Goal: Communication & Community: Share content

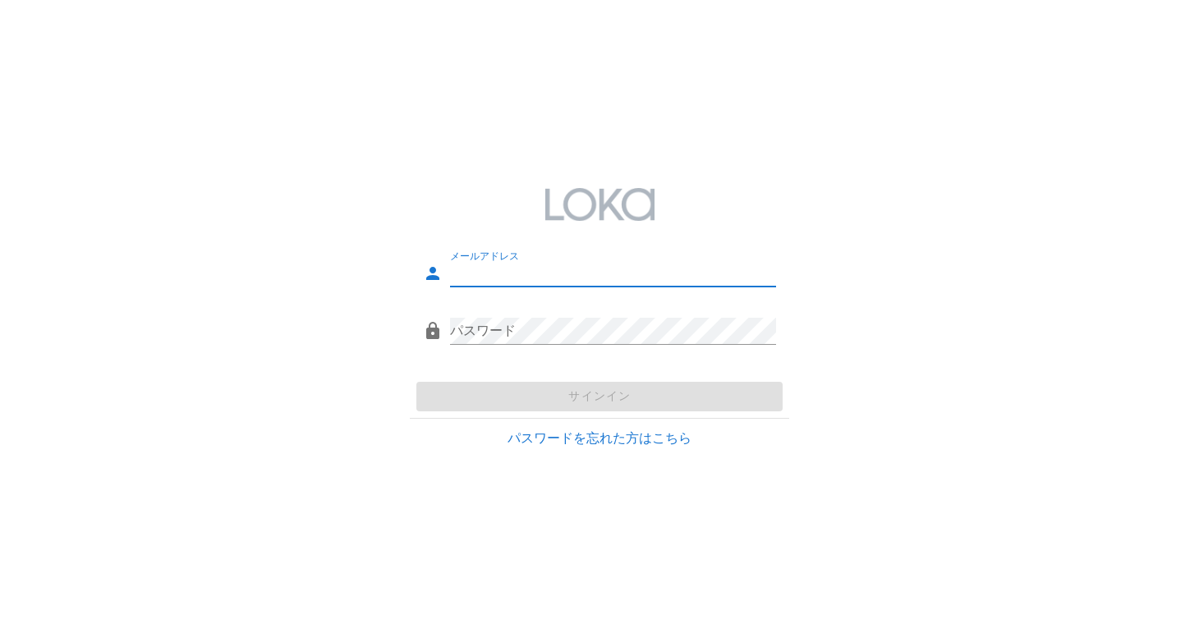
type input "[PERSON_NAME][EMAIL_ADDRESS][DOMAIN_NAME]"
click at [619, 397] on div "サインイン" at bounding box center [600, 396] width 380 height 43
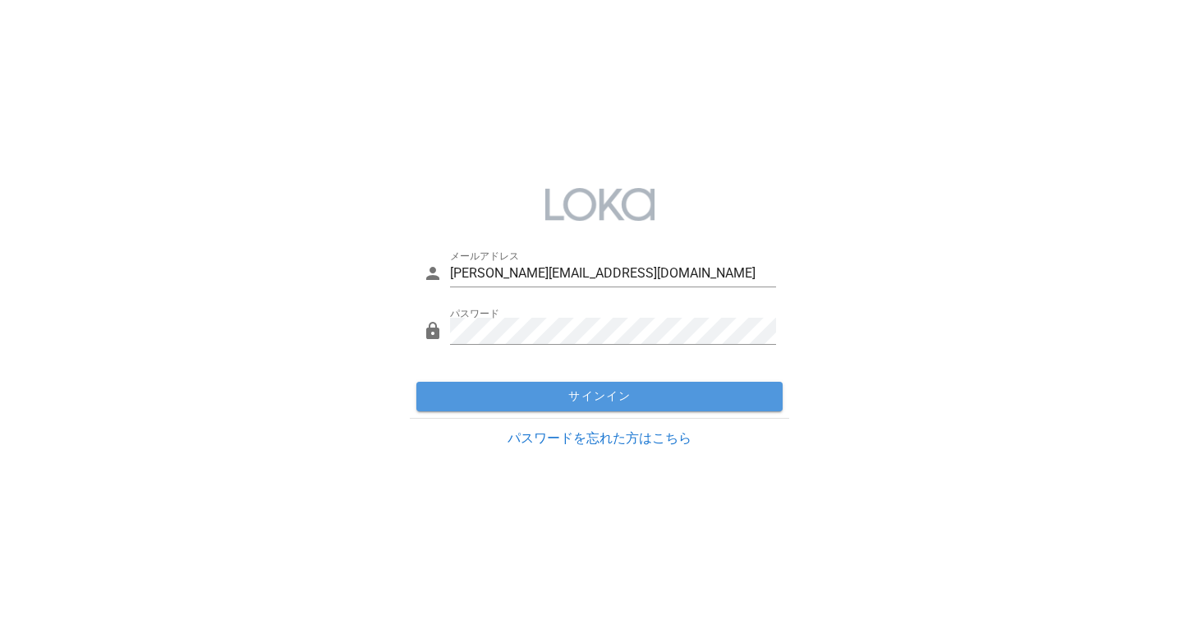
click at [619, 397] on span "サインイン" at bounding box center [600, 396] width 354 height 15
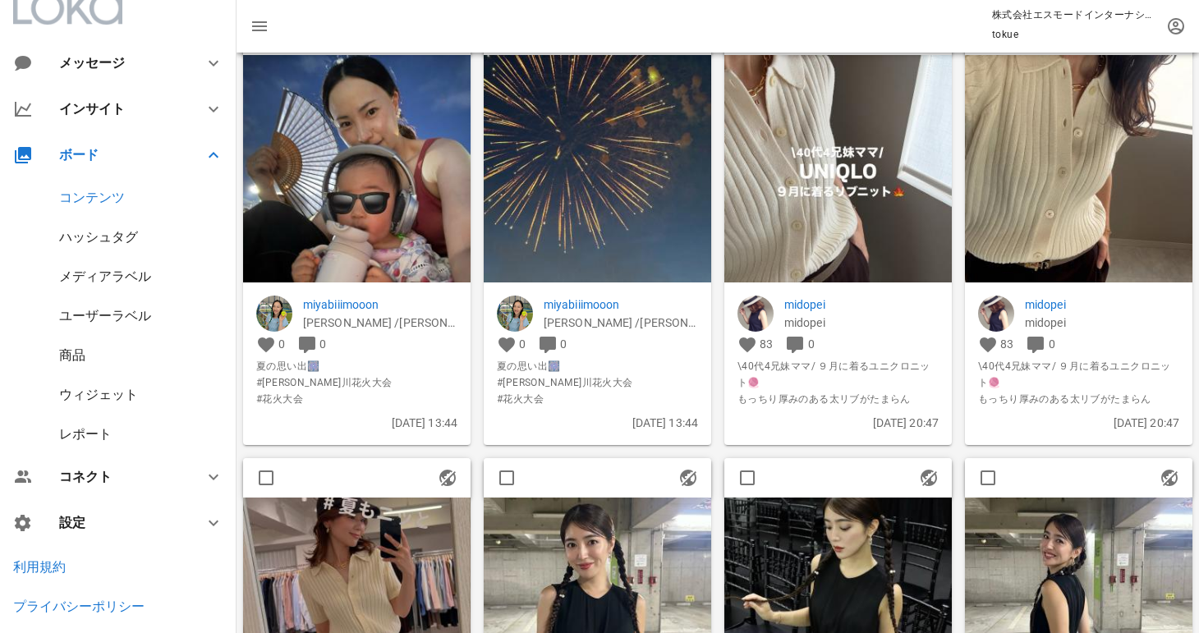
scroll to position [116, 0]
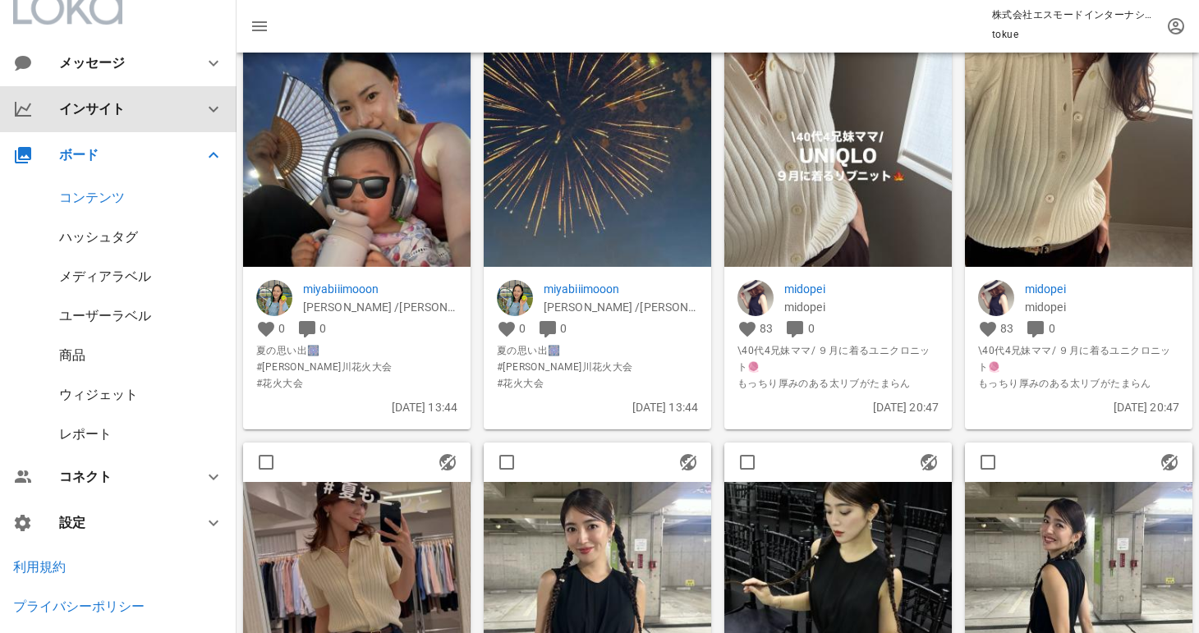
click at [93, 111] on div "インサイト" at bounding box center [121, 109] width 125 height 16
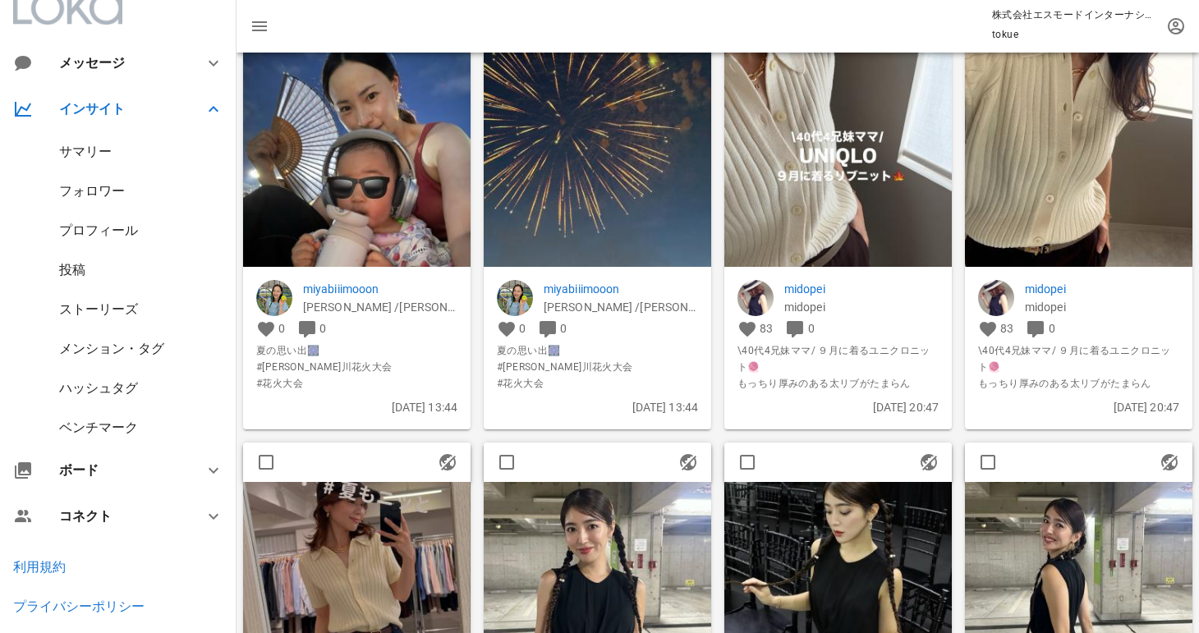
click at [82, 255] on div "投稿" at bounding box center [118, 270] width 237 height 39
click at [82, 265] on div "投稿" at bounding box center [72, 270] width 26 height 16
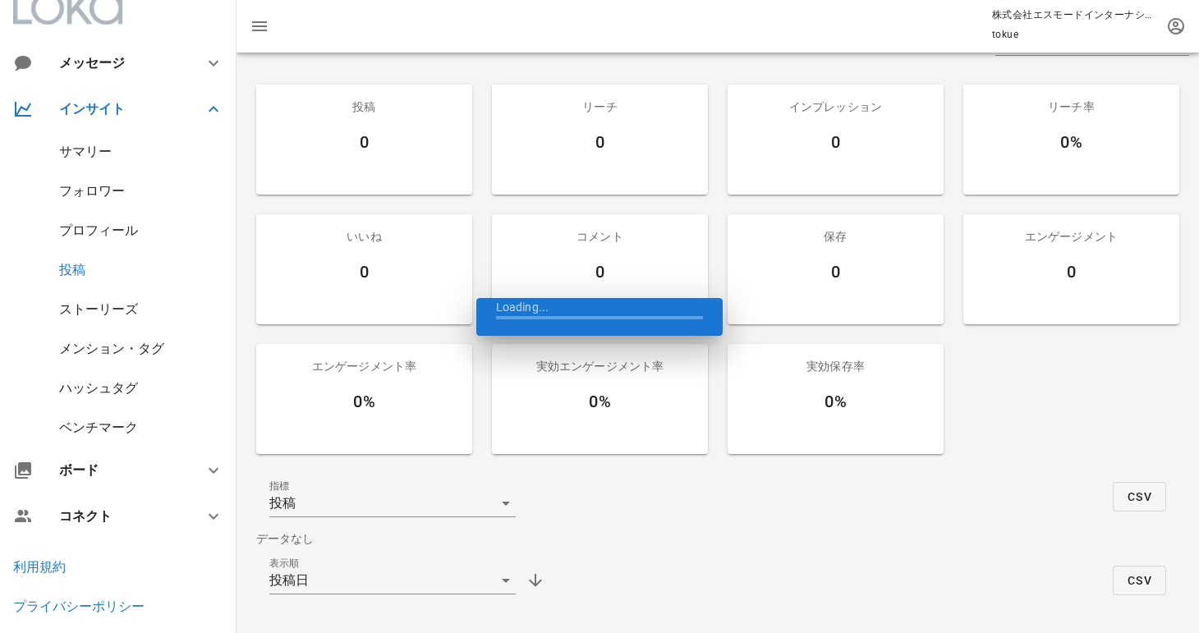
scroll to position [102, 0]
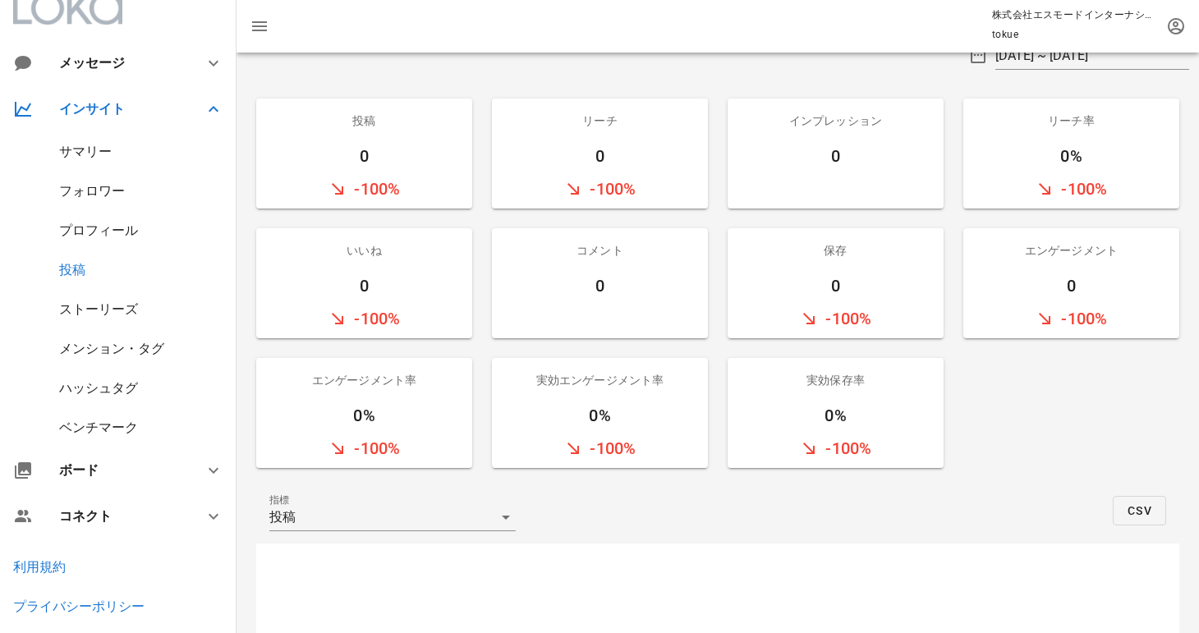
click at [90, 352] on div "メンション・タグ" at bounding box center [111, 349] width 105 height 16
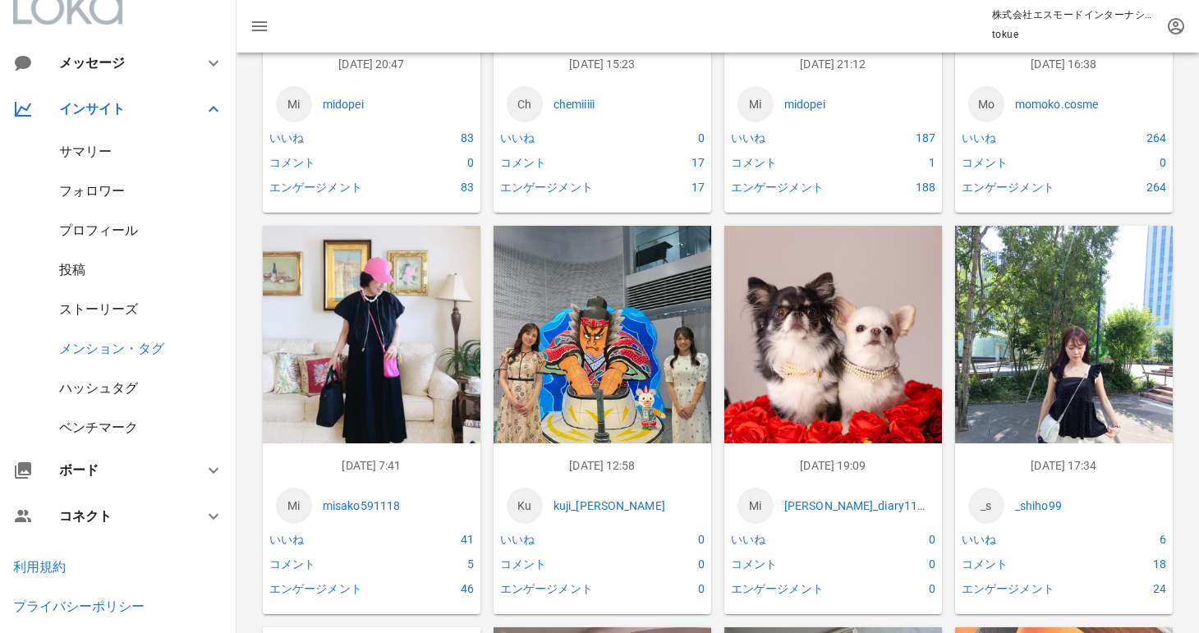
scroll to position [1086, 0]
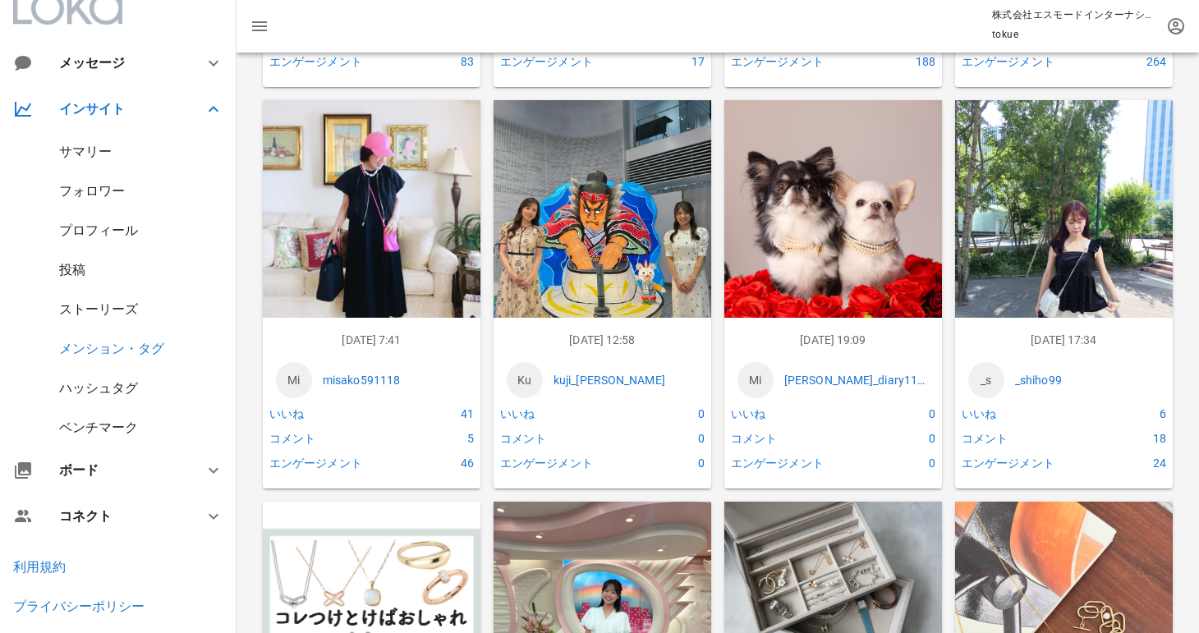
click at [412, 183] on img at bounding box center [372, 230] width 218 height 260
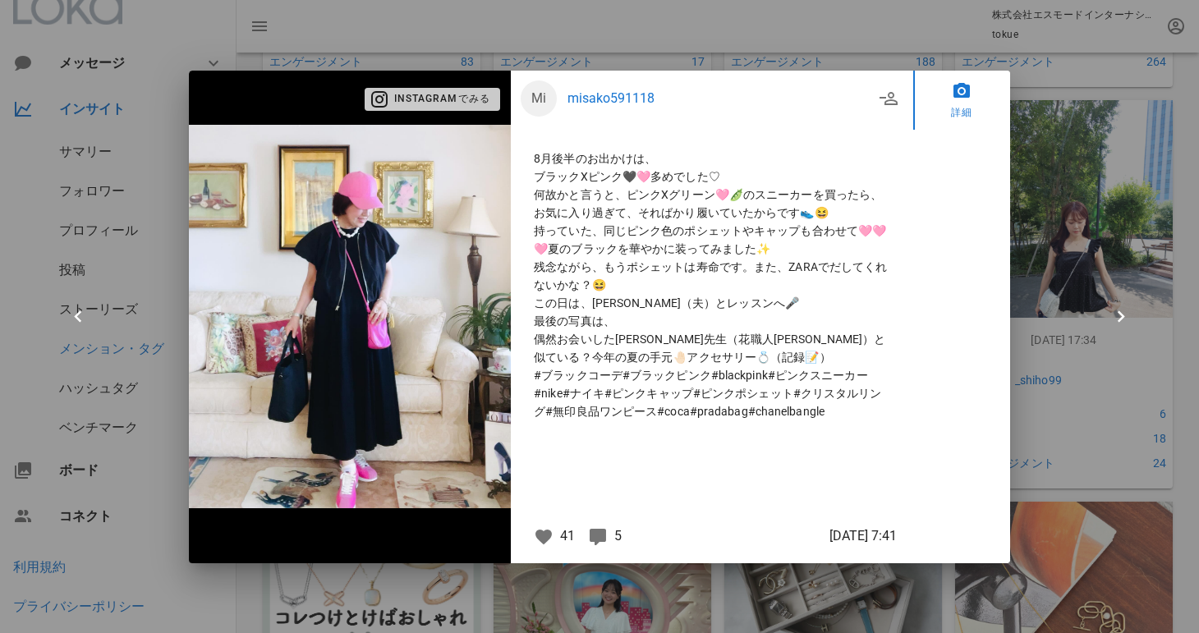
click at [456, 102] on span "Instagramでみる" at bounding box center [432, 99] width 115 height 15
